Goal: Transaction & Acquisition: Download file/media

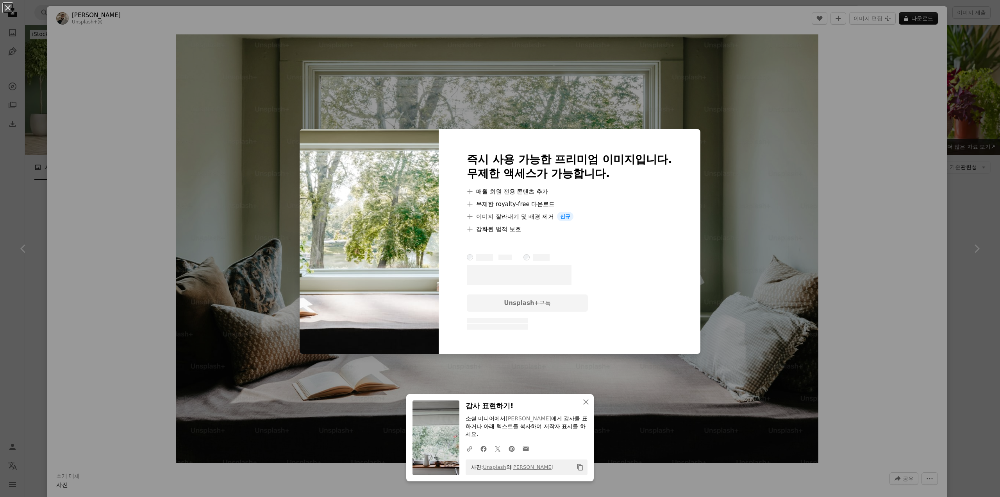
scroll to position [1915, 0]
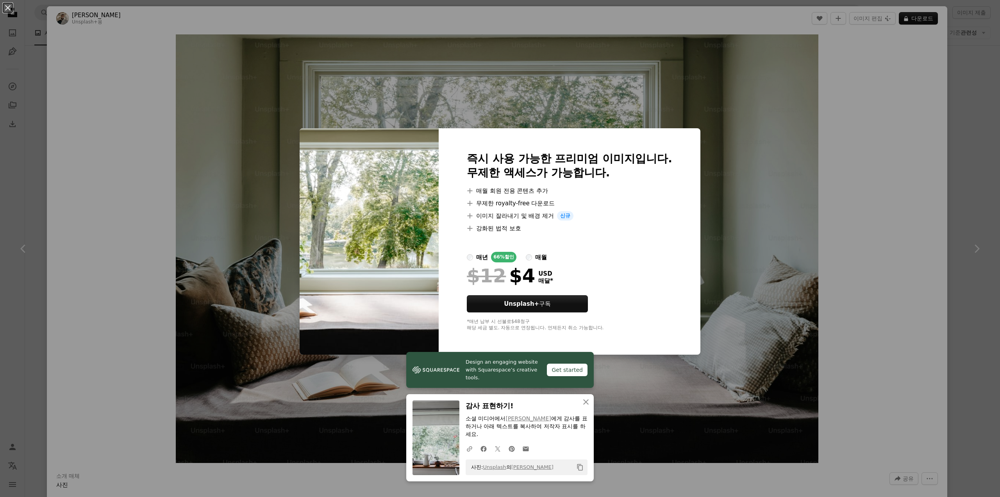
click at [917, 298] on div "An X shape Design an engaging website with Squarespace’s creative tools. Get st…" at bounding box center [500, 248] width 1000 height 497
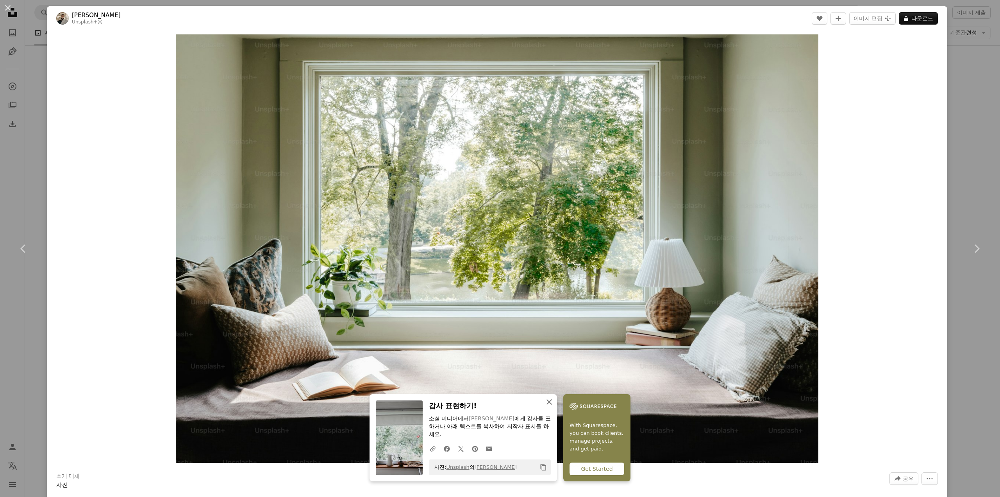
click at [547, 402] on icon "button" at bounding box center [549, 401] width 5 height 5
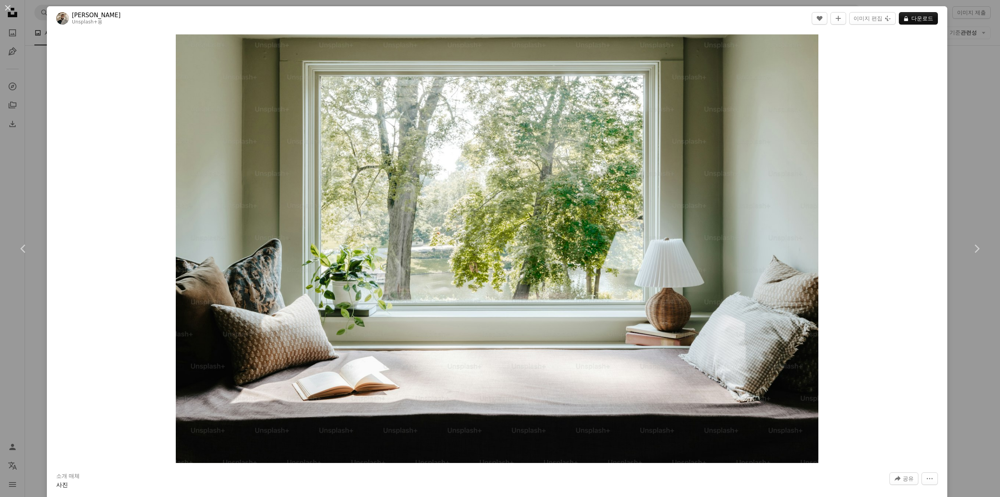
click at [854, 236] on div "Zoom in" at bounding box center [497, 248] width 901 height 436
click at [9, 7] on button "An X shape" at bounding box center [7, 7] width 9 height 9
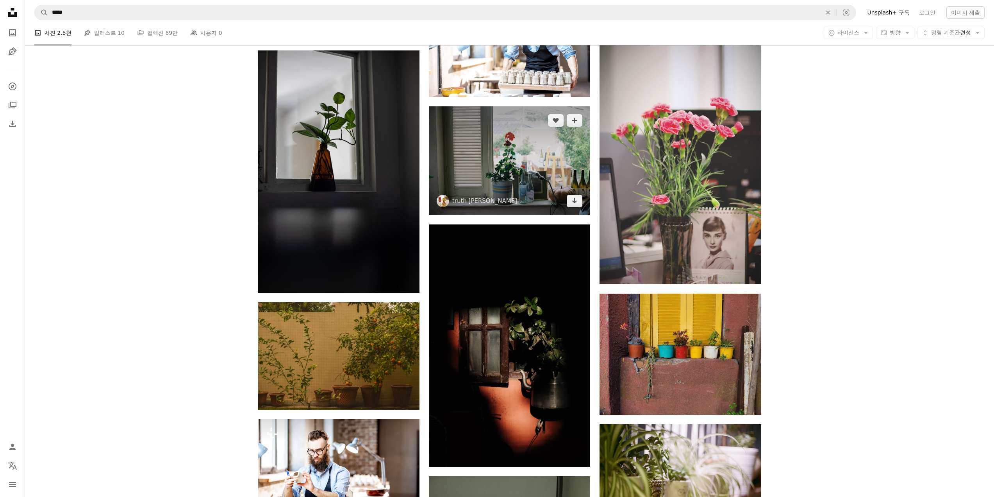
click at [565, 171] on img at bounding box center [509, 160] width 161 height 109
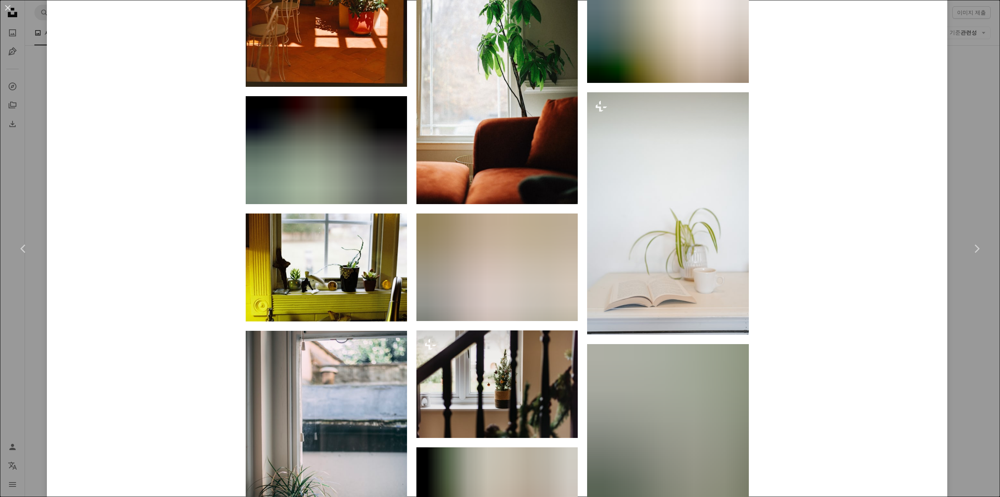
scroll to position [2618, 0]
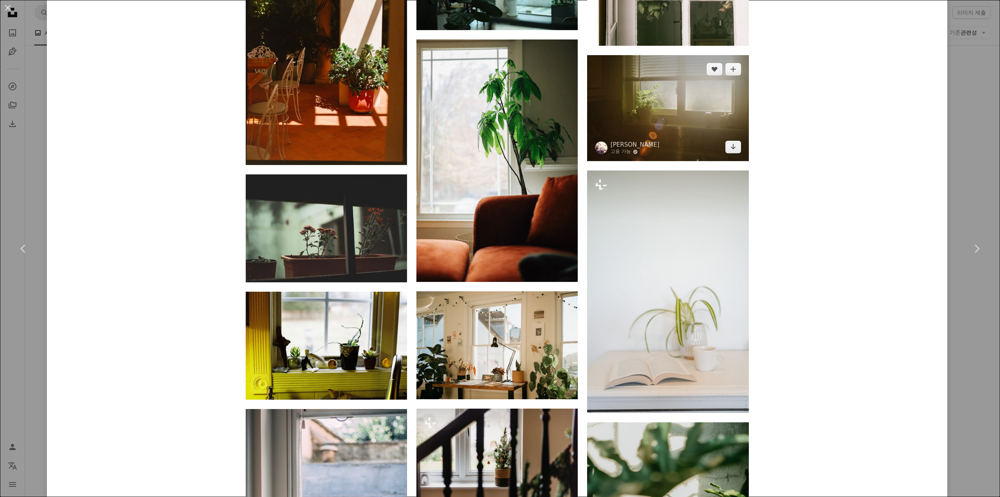
click at [710, 121] on img at bounding box center [667, 108] width 161 height 106
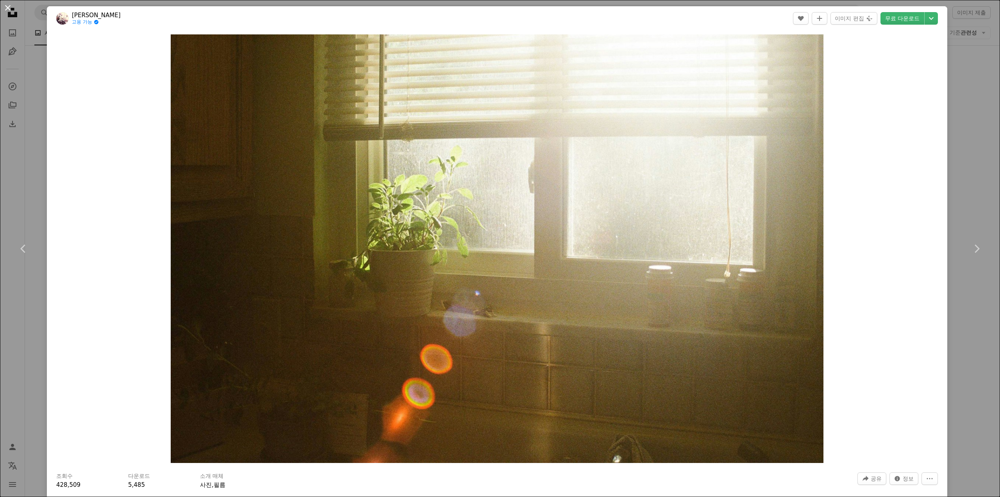
click at [12, 6] on button "An X shape" at bounding box center [7, 7] width 9 height 9
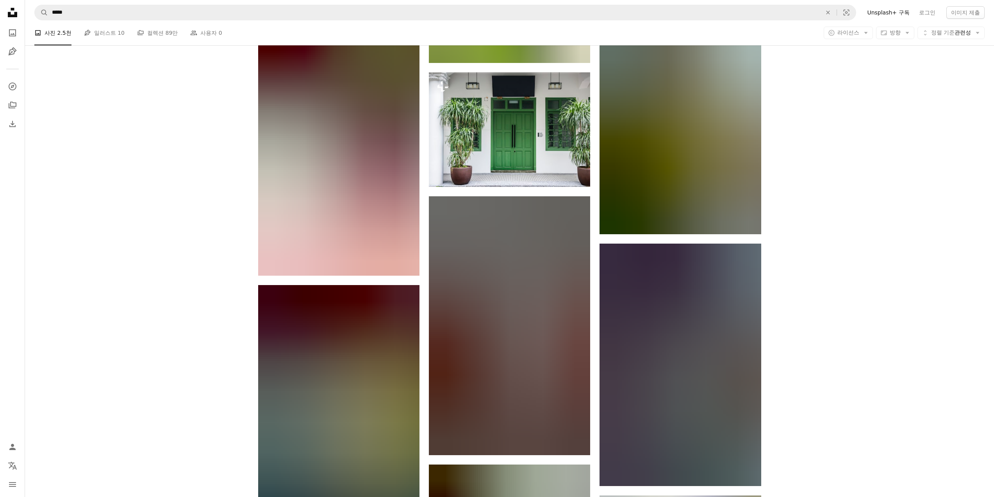
scroll to position [2930, 0]
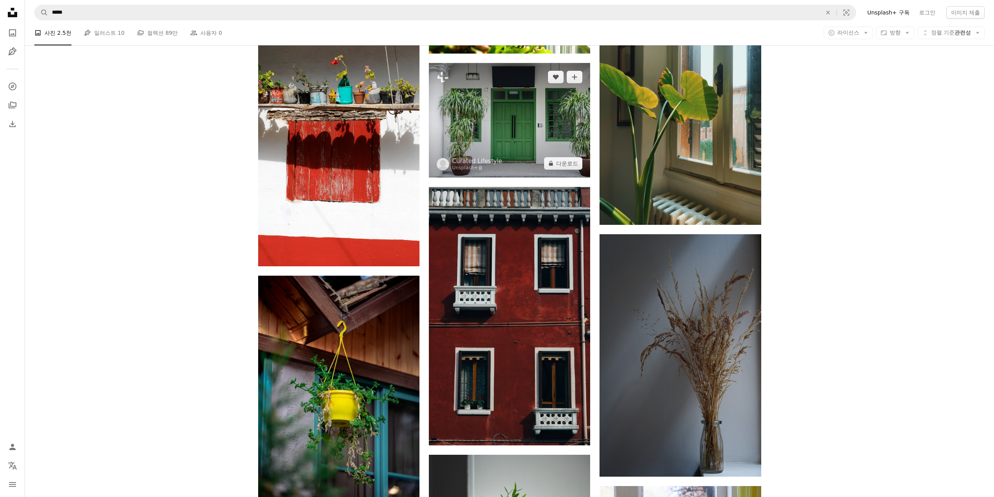
click at [506, 122] on img at bounding box center [509, 120] width 161 height 114
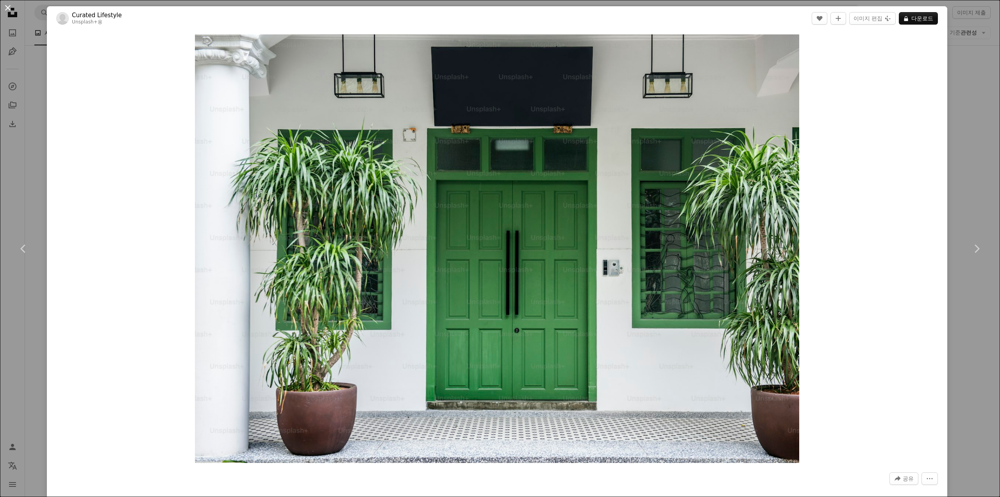
click at [8, 7] on button "An X shape" at bounding box center [7, 7] width 9 height 9
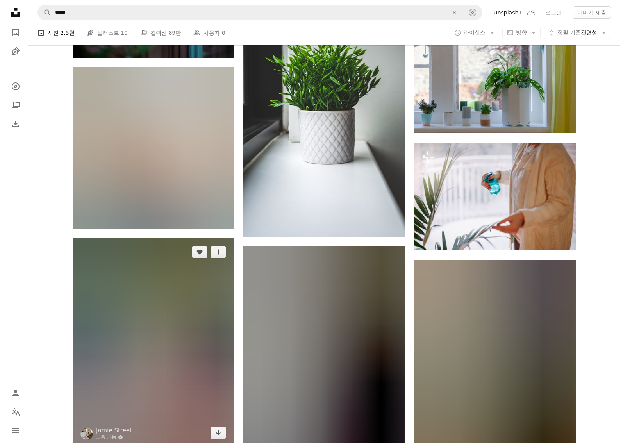
scroll to position [3222, 0]
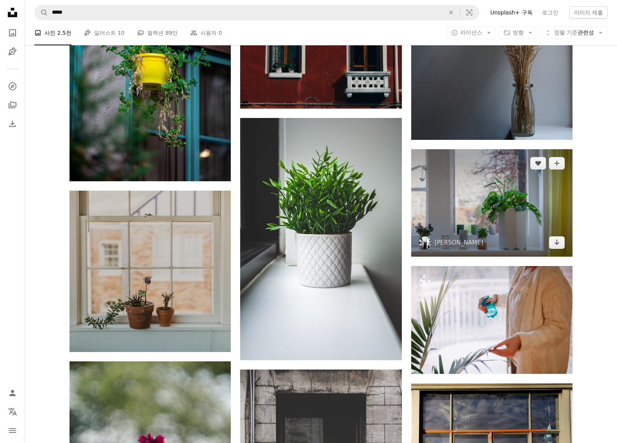
click at [483, 199] on img at bounding box center [491, 202] width 161 height 107
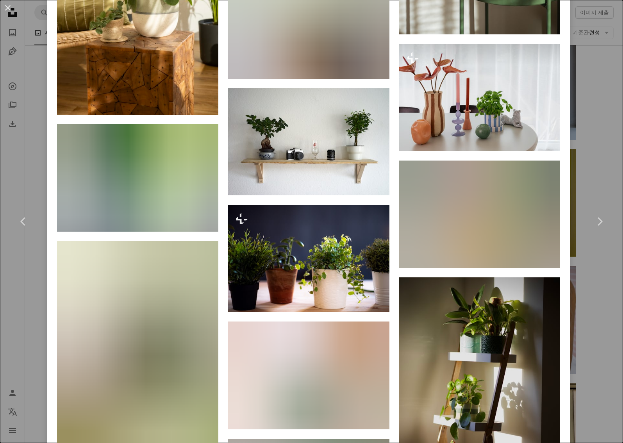
scroll to position [1368, 0]
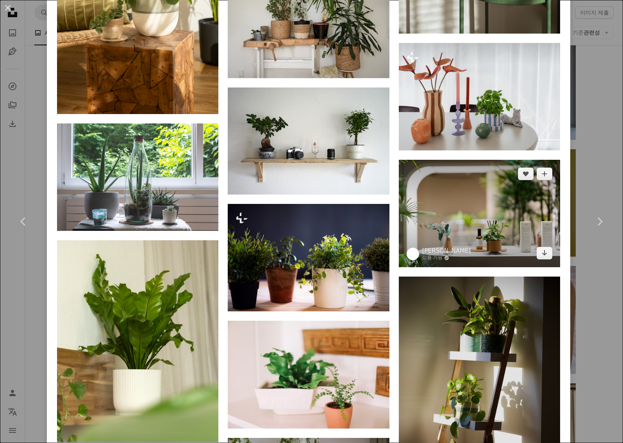
click at [452, 206] on img at bounding box center [479, 213] width 161 height 107
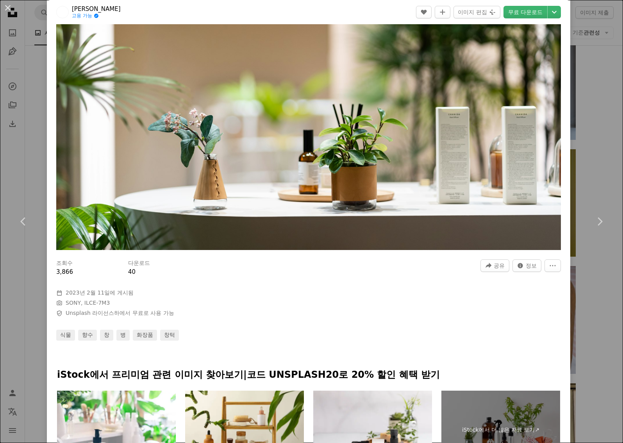
scroll to position [78, 0]
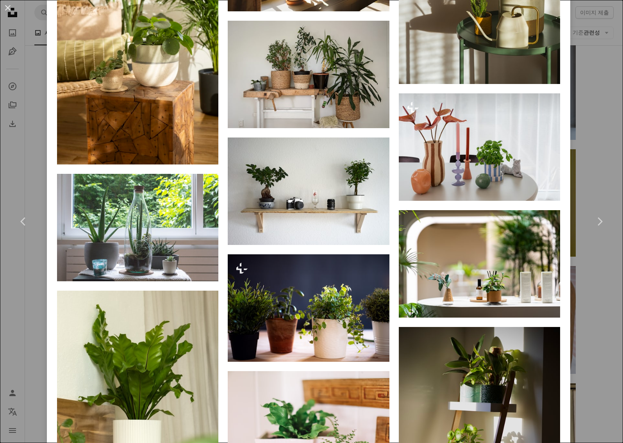
scroll to position [1328, 0]
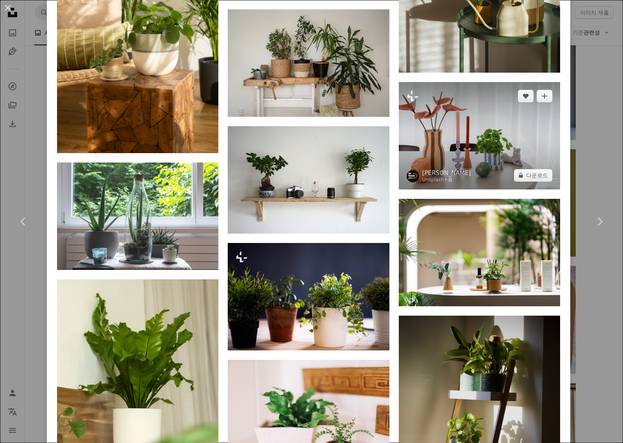
click at [466, 143] on img at bounding box center [479, 135] width 161 height 107
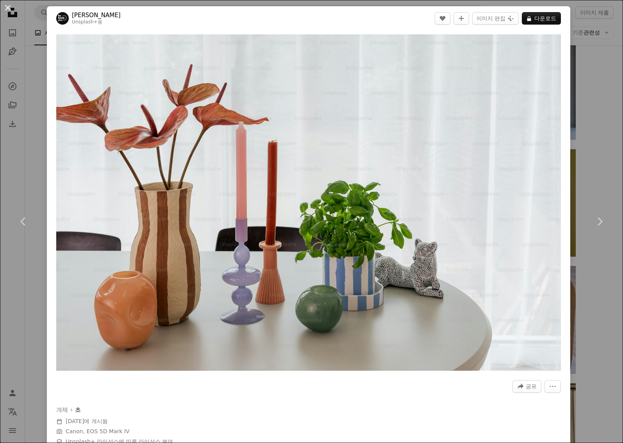
click at [10, 4] on button "An X shape" at bounding box center [7, 7] width 9 height 9
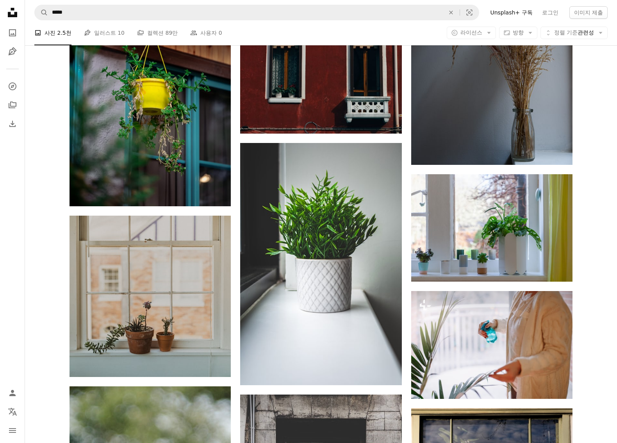
scroll to position [2923, 0]
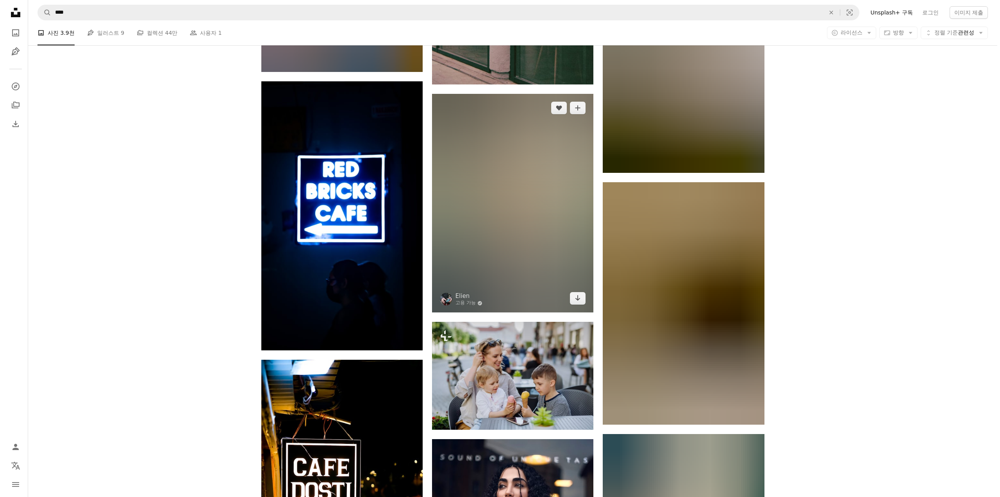
scroll to position [632, 0]
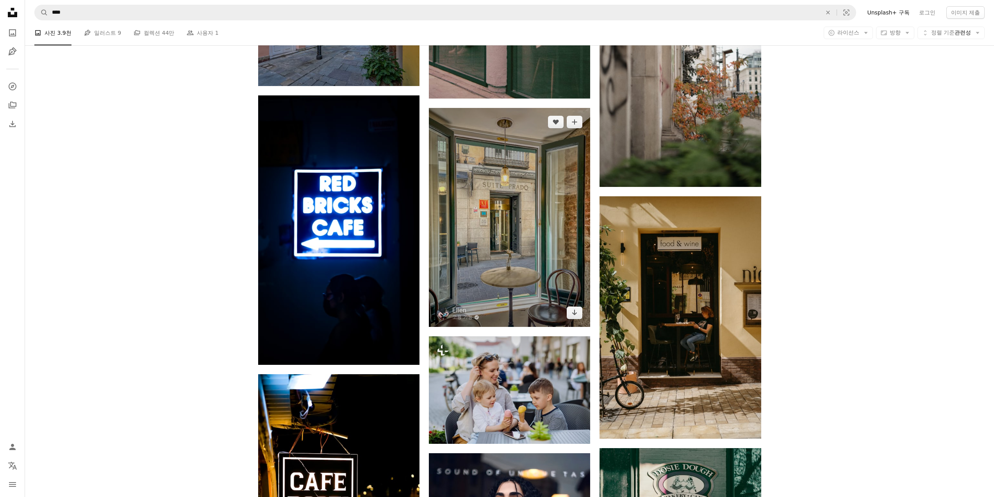
click at [554, 235] on img at bounding box center [509, 217] width 161 height 219
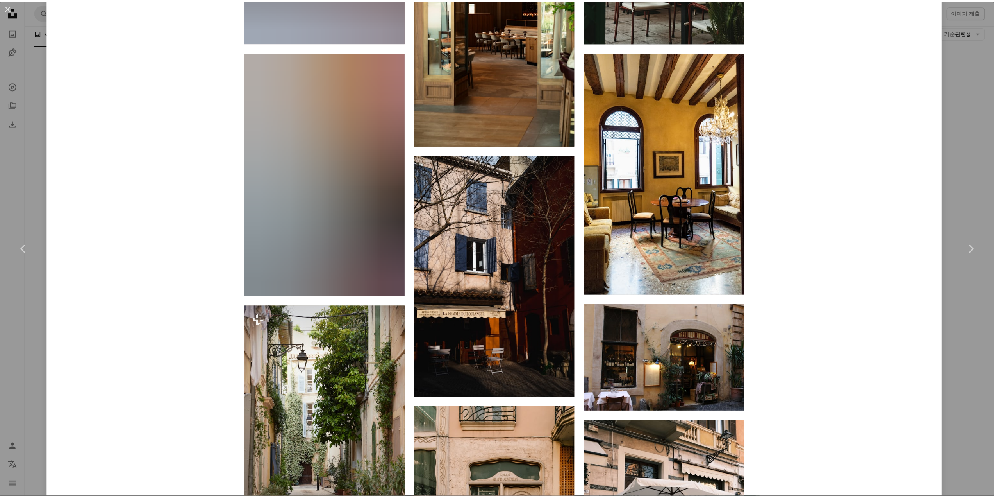
scroll to position [2344, 0]
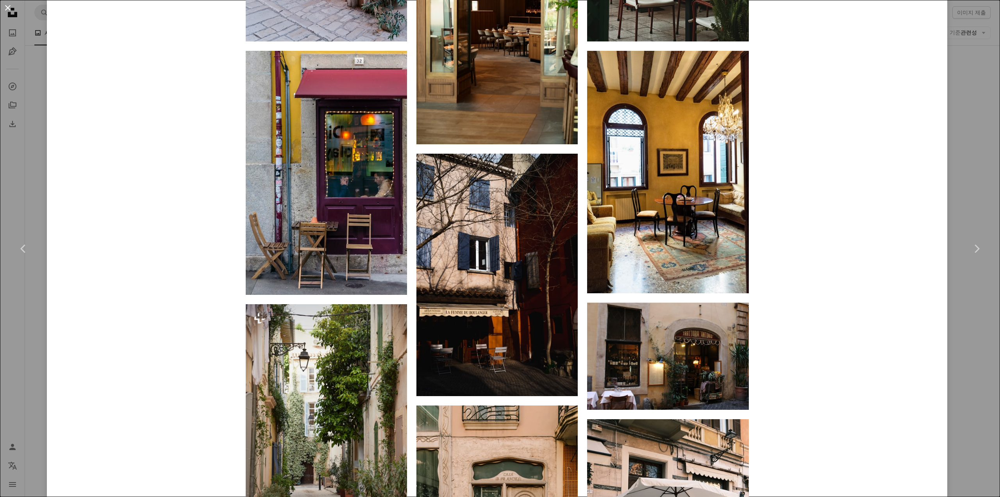
click at [8, 5] on button "An X shape" at bounding box center [7, 7] width 9 height 9
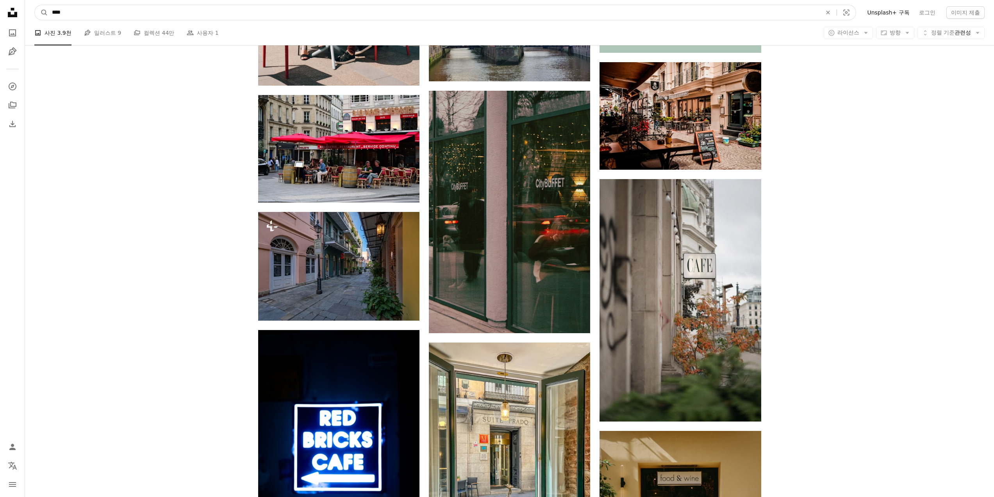
scroll to position [394, 0]
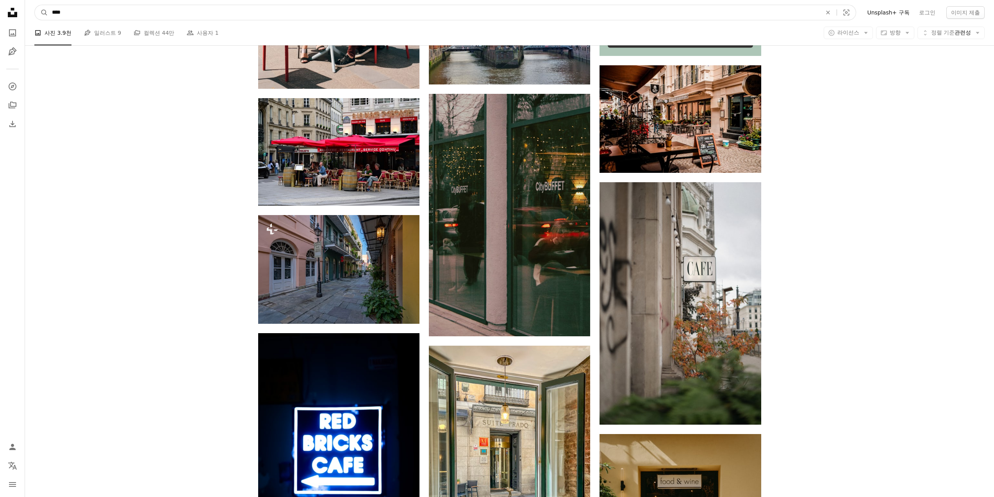
drag, startPoint x: 142, startPoint y: 17, endPoint x: 0, endPoint y: 7, distance: 142.2
type input "********"
click button "A magnifying glass" at bounding box center [41, 12] width 13 height 15
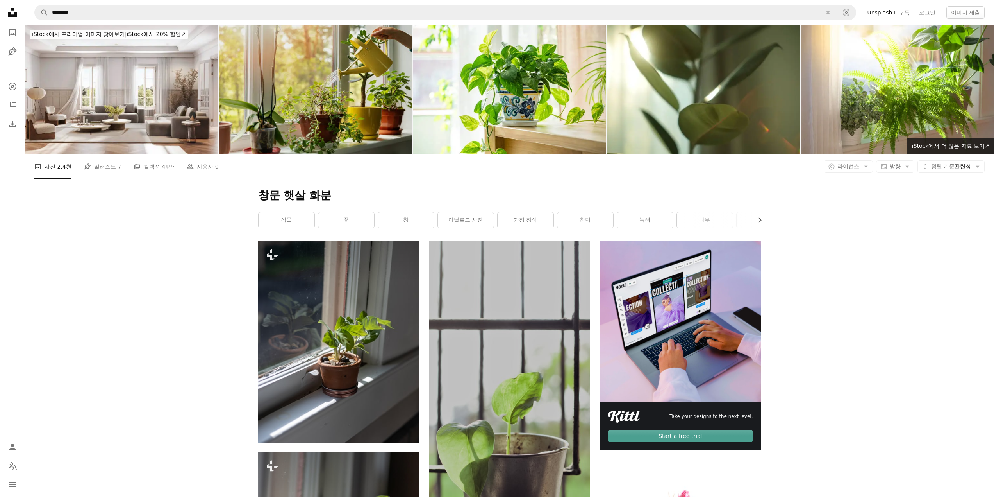
click at [336, 118] on img at bounding box center [315, 89] width 193 height 129
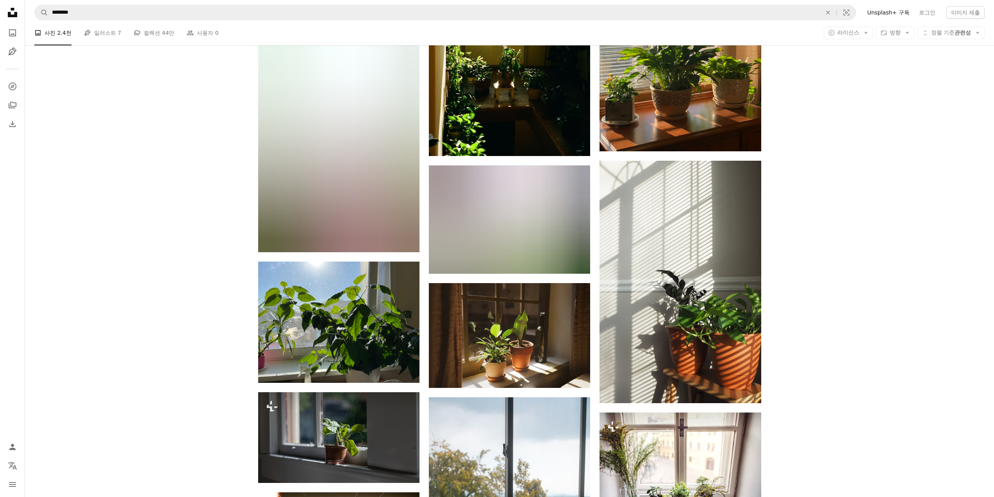
scroll to position [860, 0]
